Goal: Transaction & Acquisition: Purchase product/service

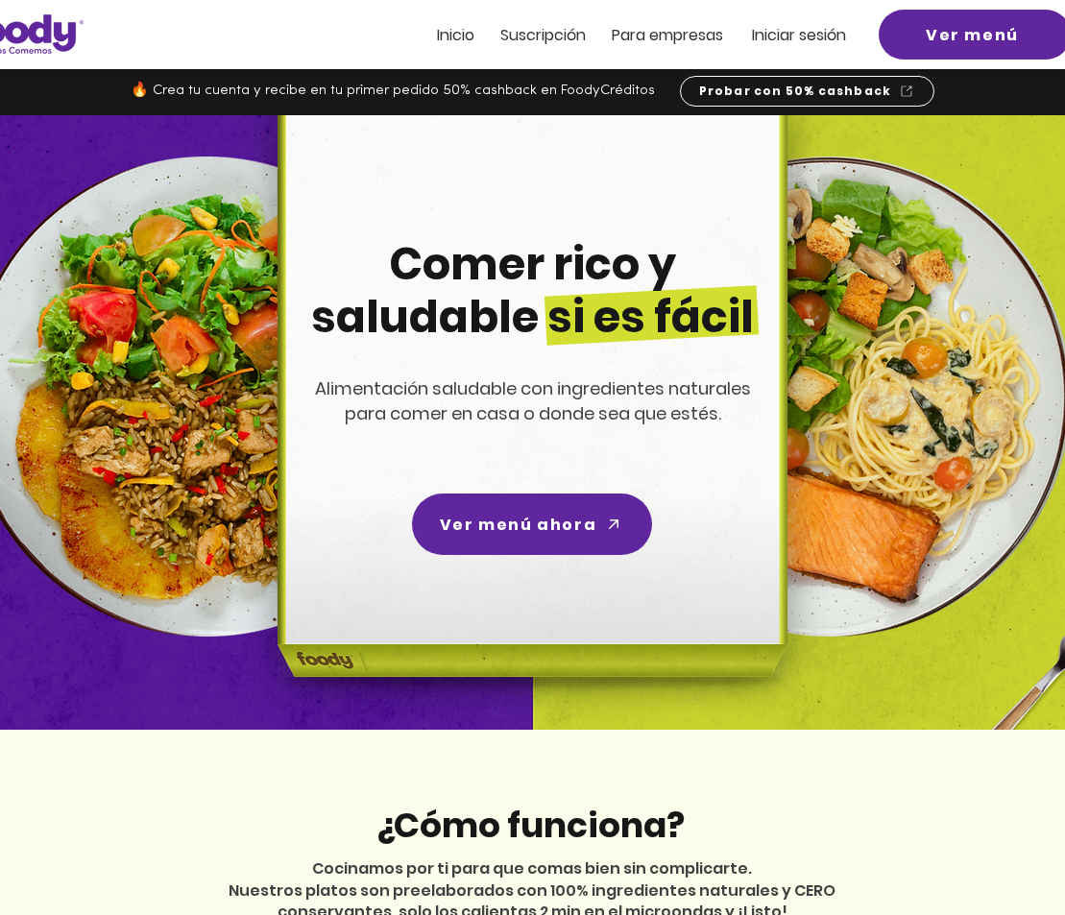
click at [802, 32] on span "Iniciar sesión" at bounding box center [799, 35] width 94 height 22
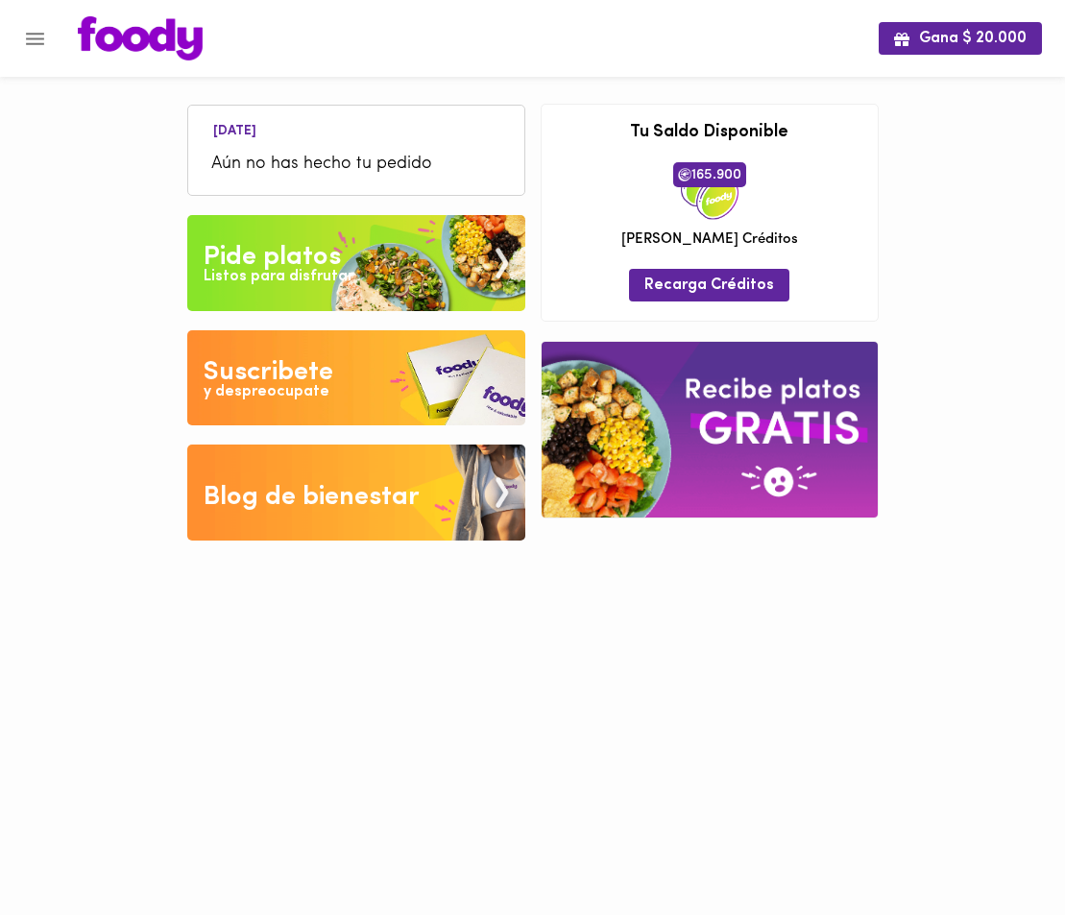
click at [340, 269] on div "Listos para disfrutar" at bounding box center [279, 277] width 150 height 22
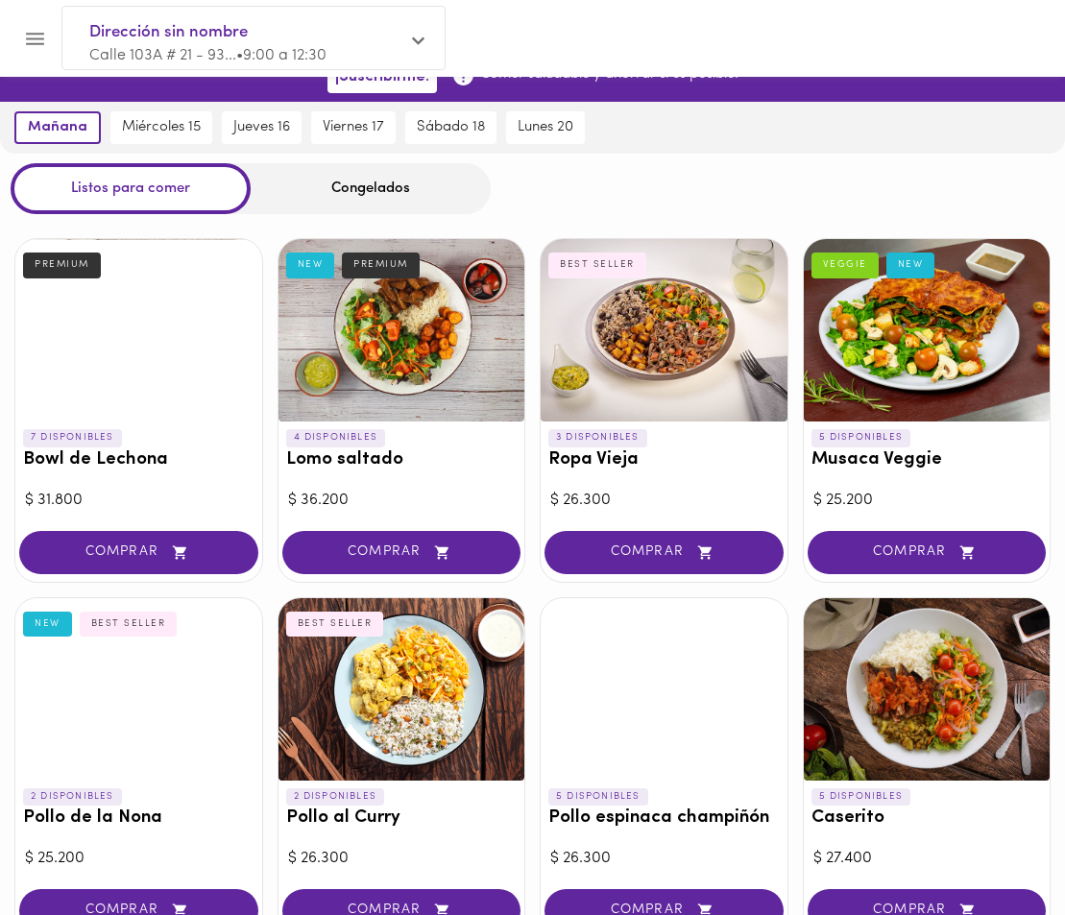
scroll to position [22, 0]
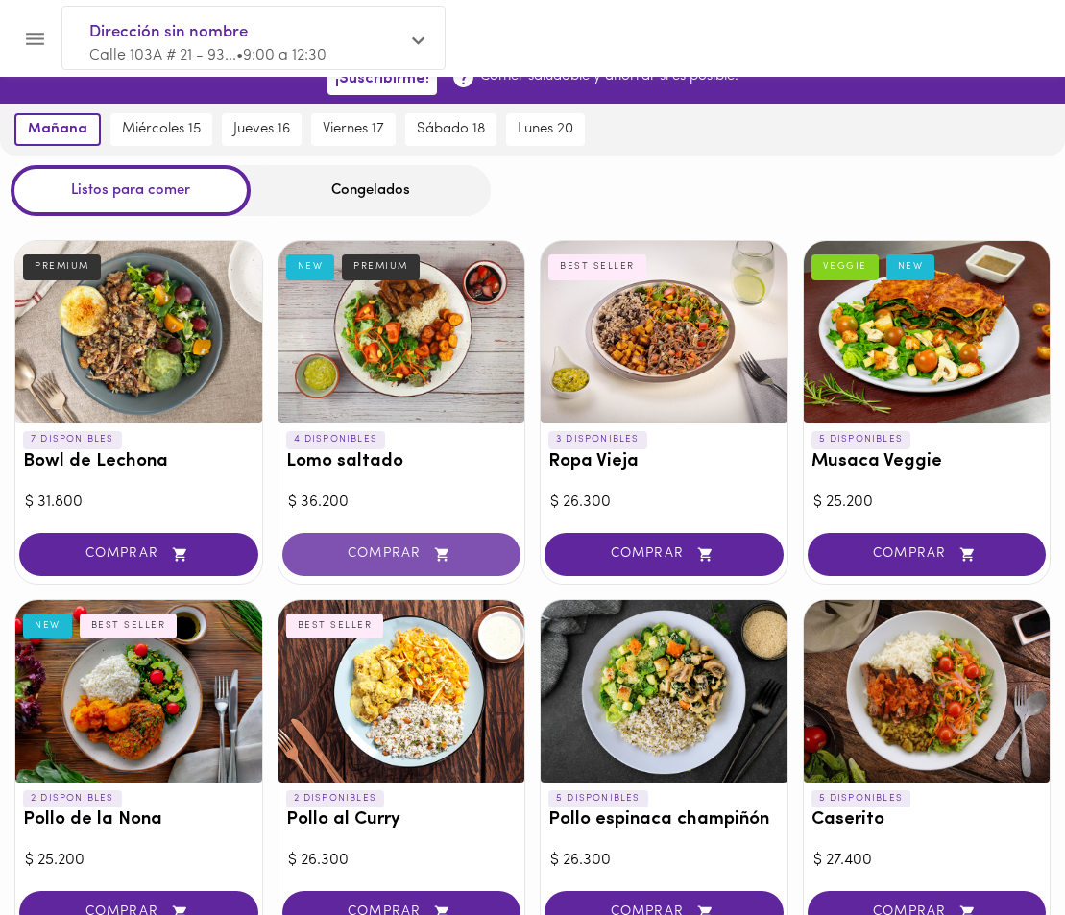
click at [399, 556] on span "COMPRAR" at bounding box center [401, 555] width 191 height 16
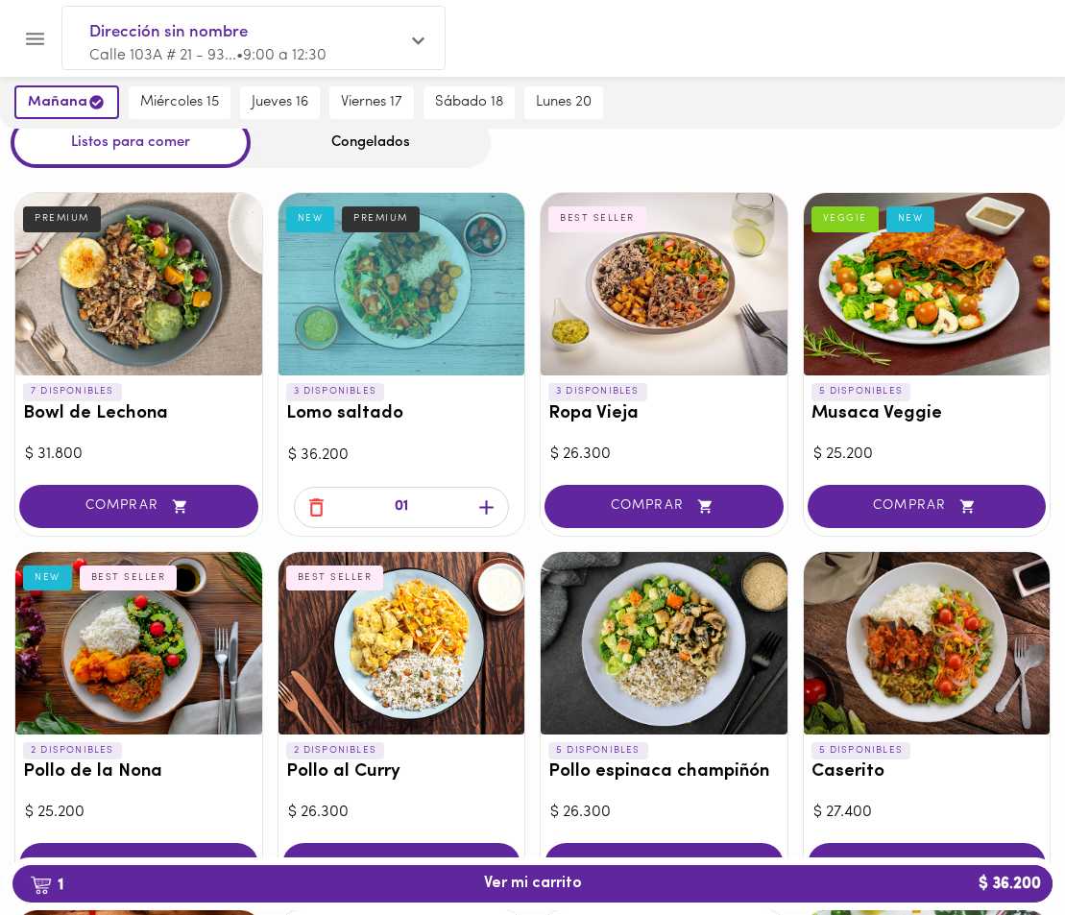
scroll to position [66, 0]
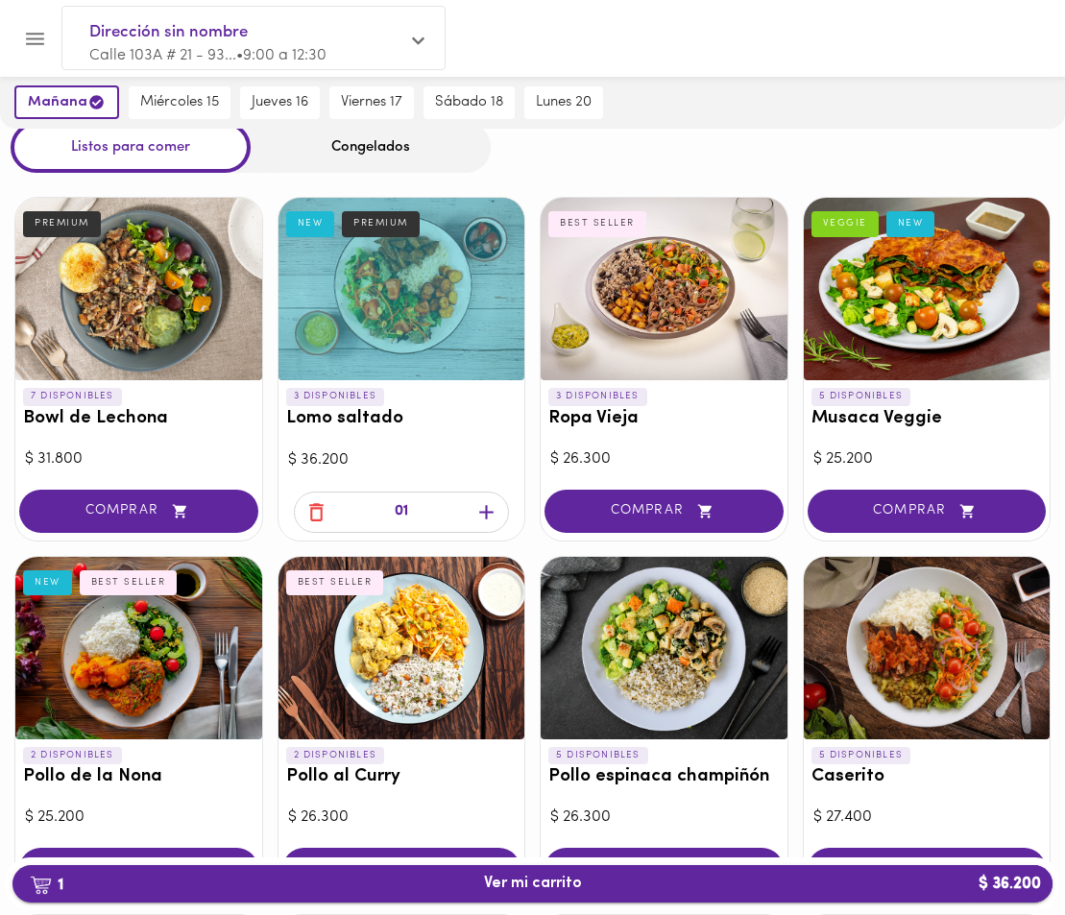
click at [537, 887] on span "1 Ver mi carrito $ 36.200" at bounding box center [533, 884] width 98 height 18
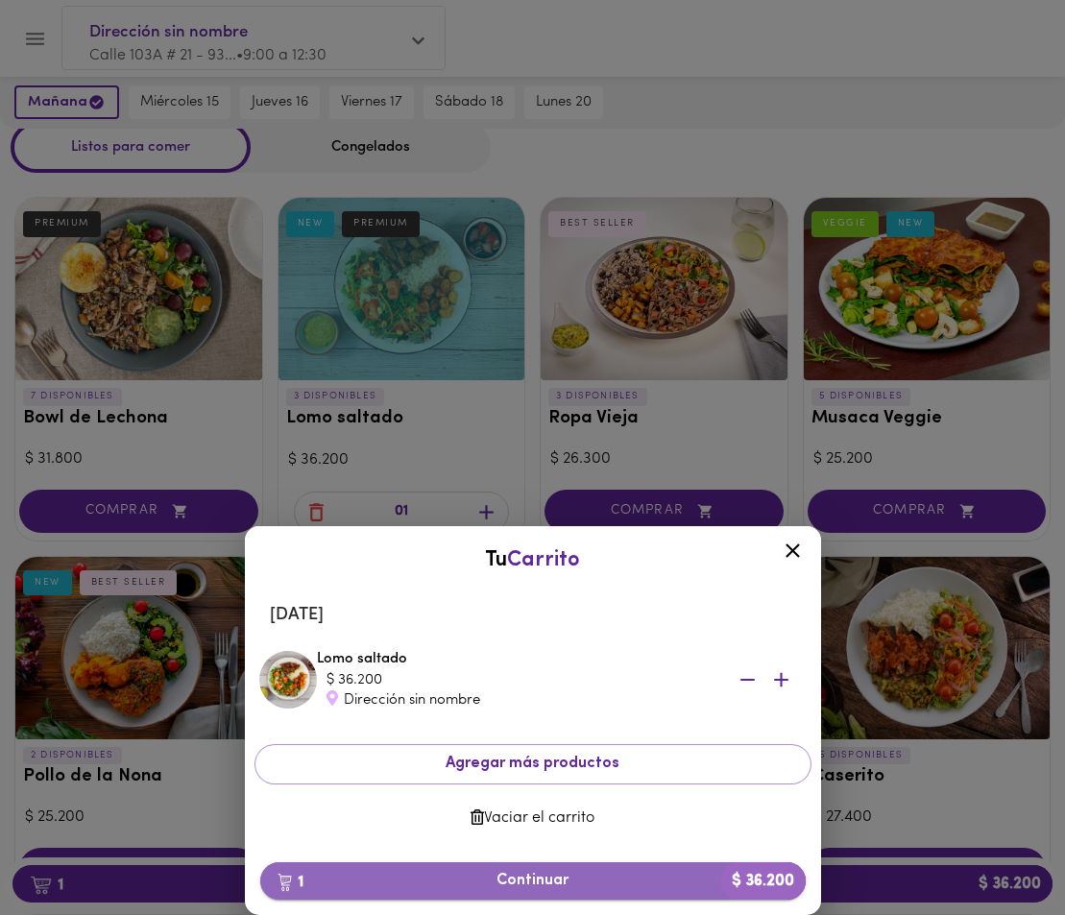
click at [536, 880] on span "1 Continuar $ 36.200" at bounding box center [533, 881] width 515 height 18
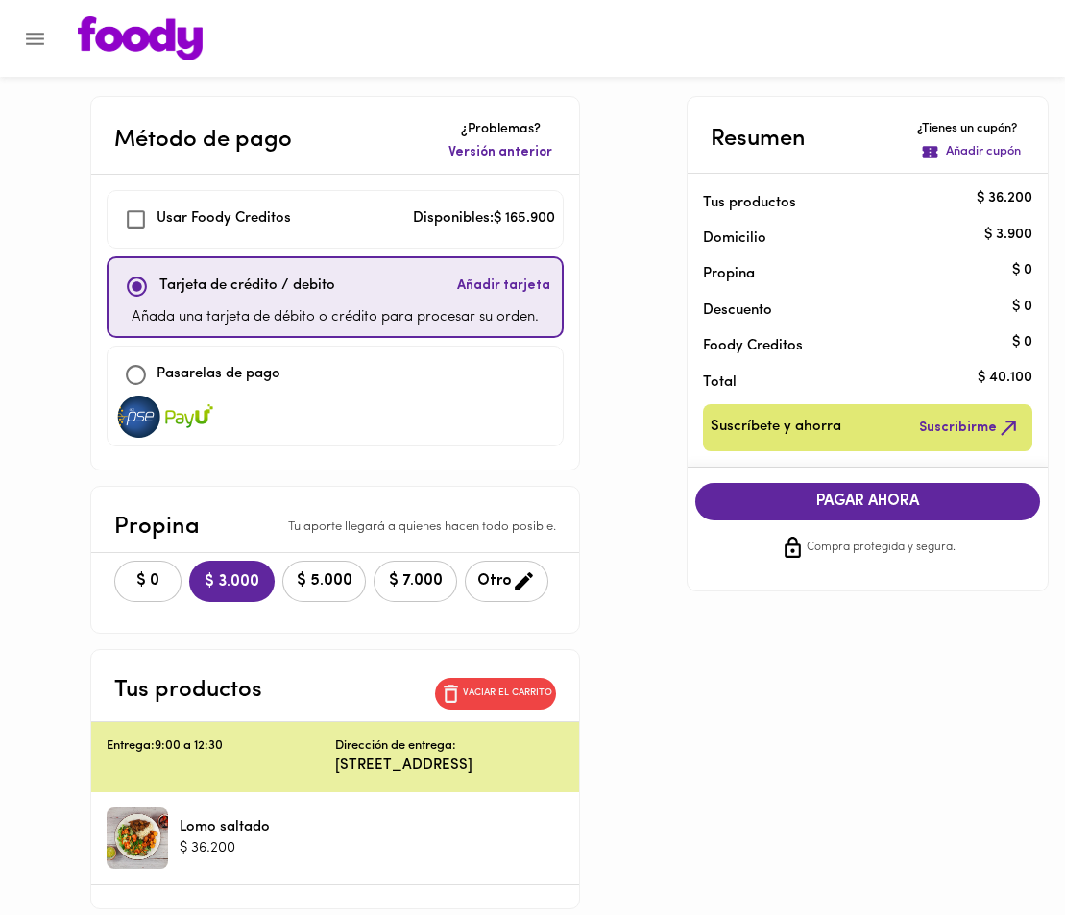
checkbox input "true"
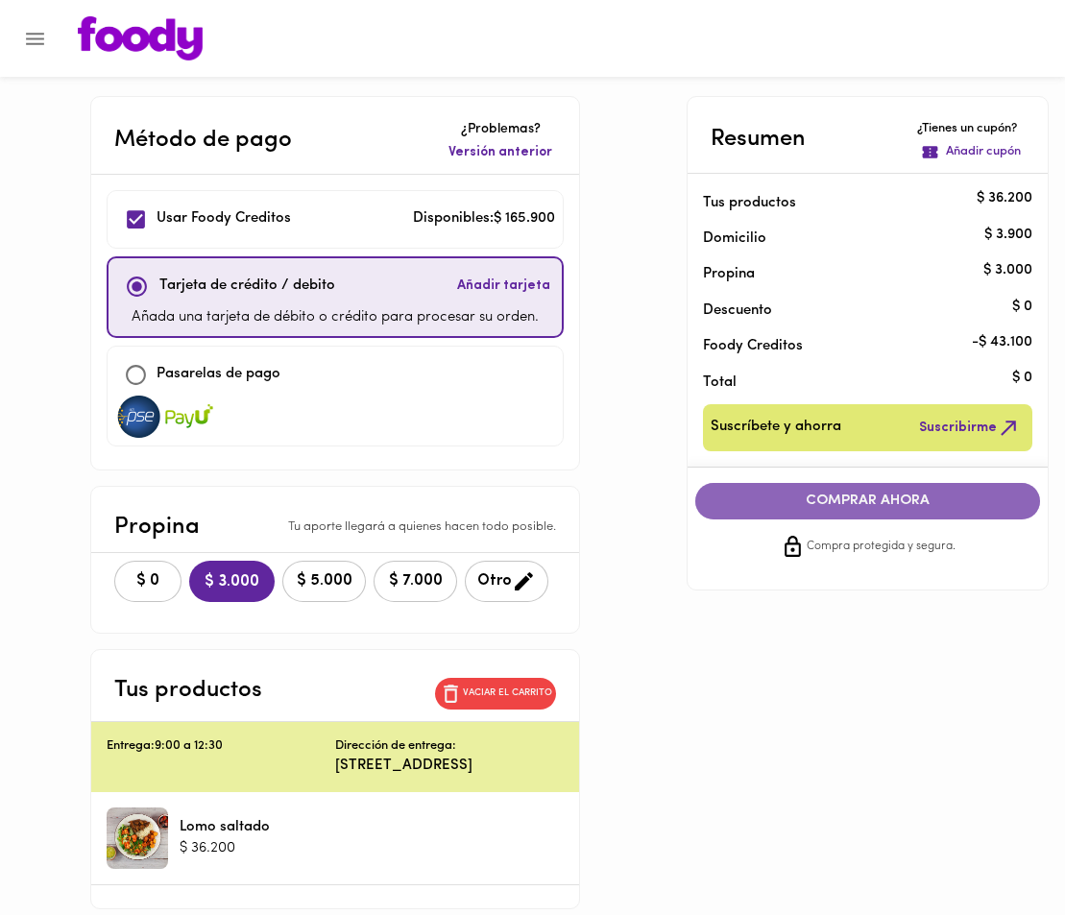
click at [882, 503] on span "COMPRAR AHORA" at bounding box center [868, 501] width 306 height 17
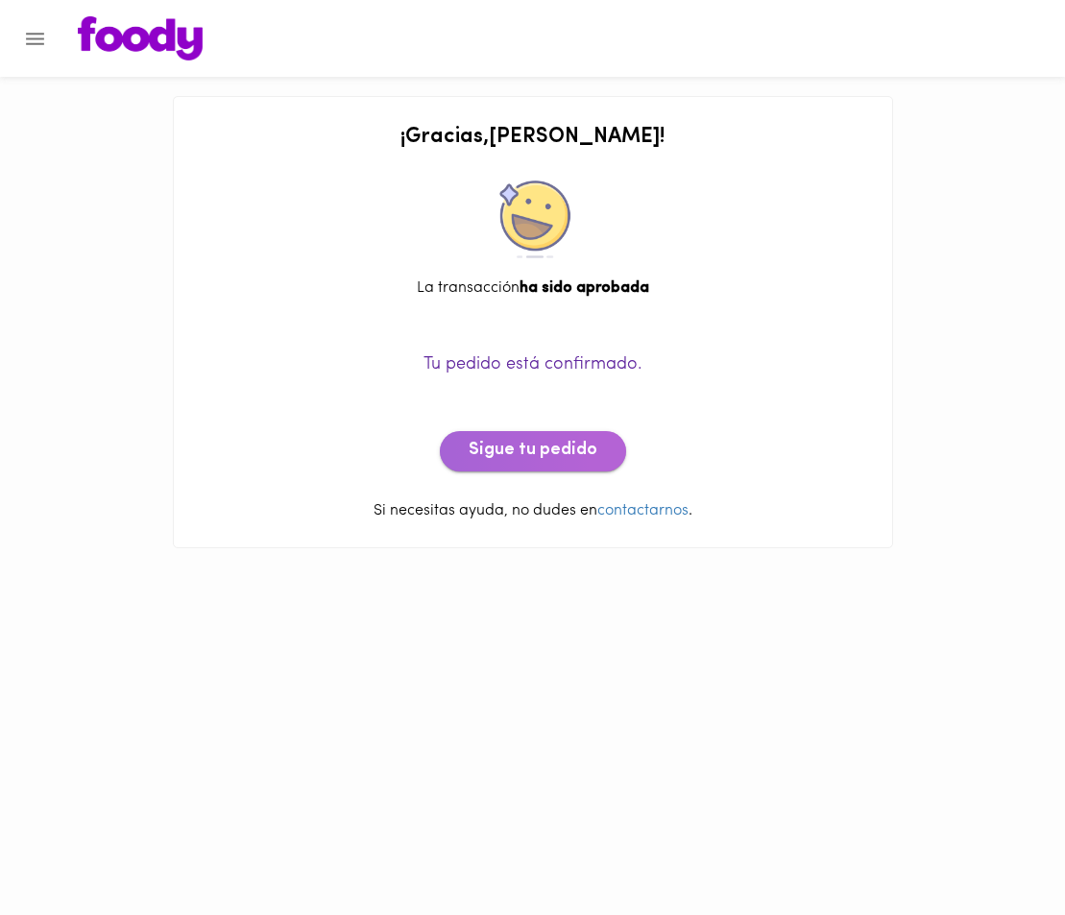
click at [544, 450] on span "Sigue tu pedido" at bounding box center [533, 451] width 129 height 21
